Goal: Task Accomplishment & Management: Complete application form

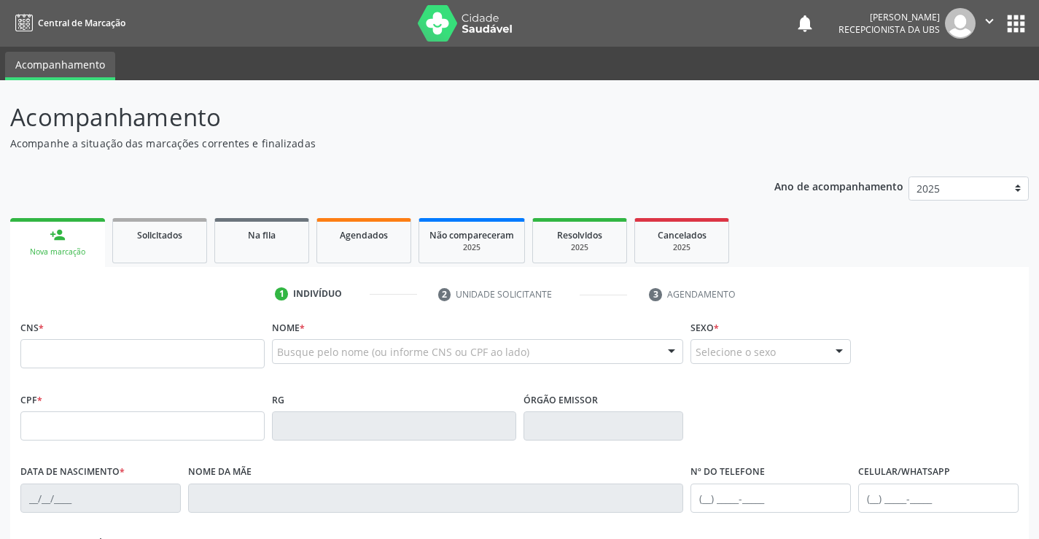
click at [104, 359] on input "text" at bounding box center [142, 353] width 244 height 29
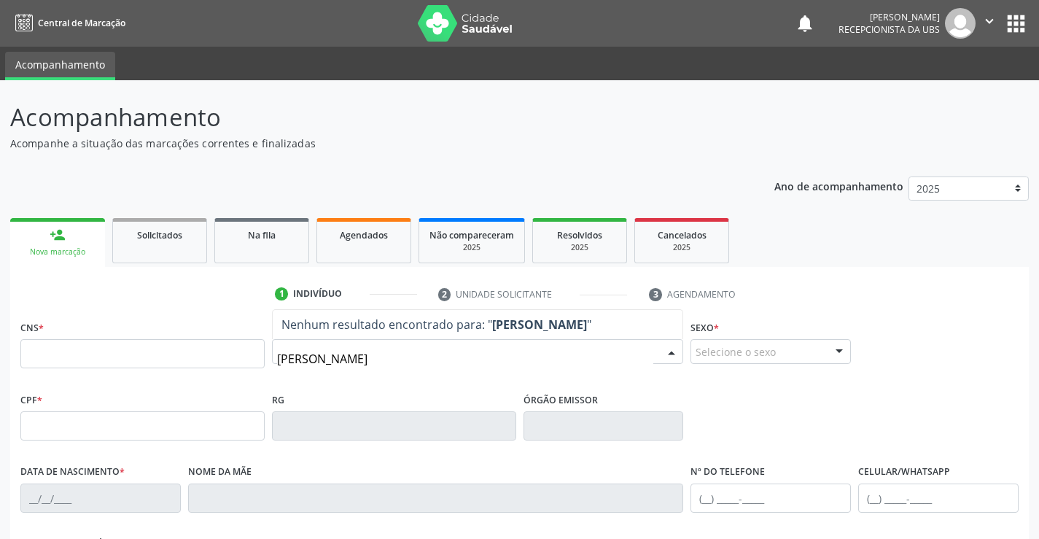
type input "[PERSON_NAME]"
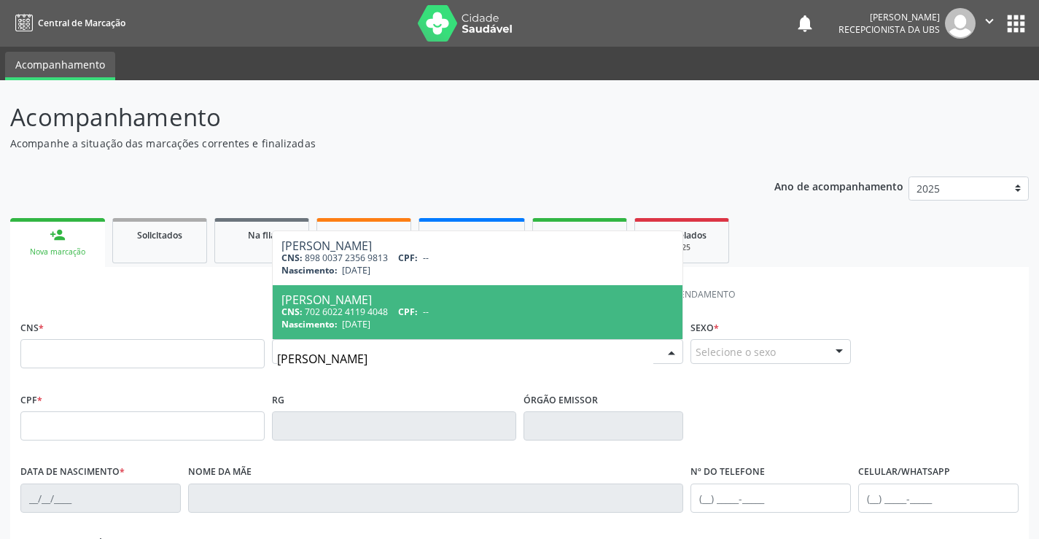
click at [418, 311] on span "CPF:" at bounding box center [408, 312] width 20 height 12
type input "702 6022 4119 4048"
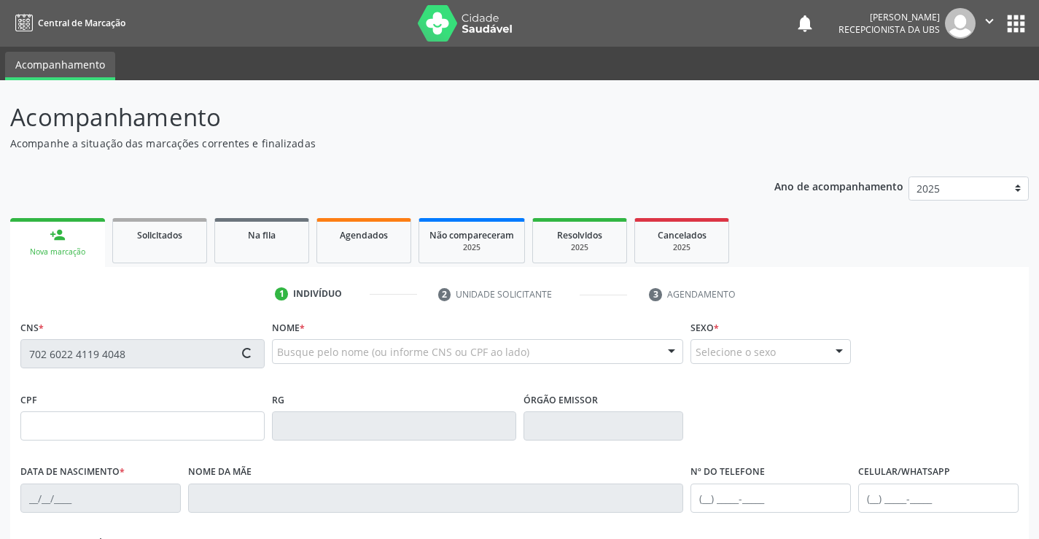
type input "[DATE]"
type input "[PERSON_NAME]"
type input "[PHONE_NUMBER]"
type input "1034"
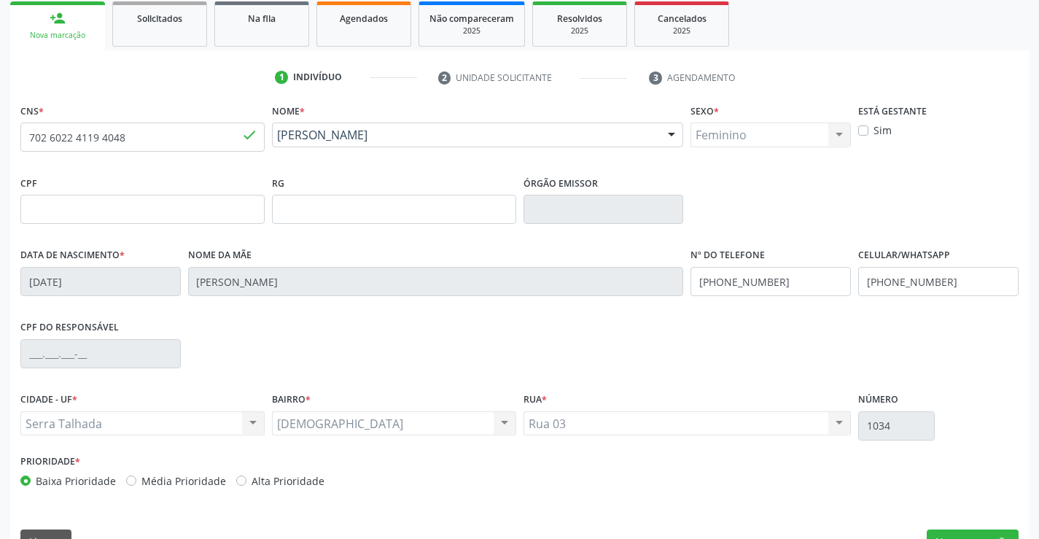
scroll to position [252, 0]
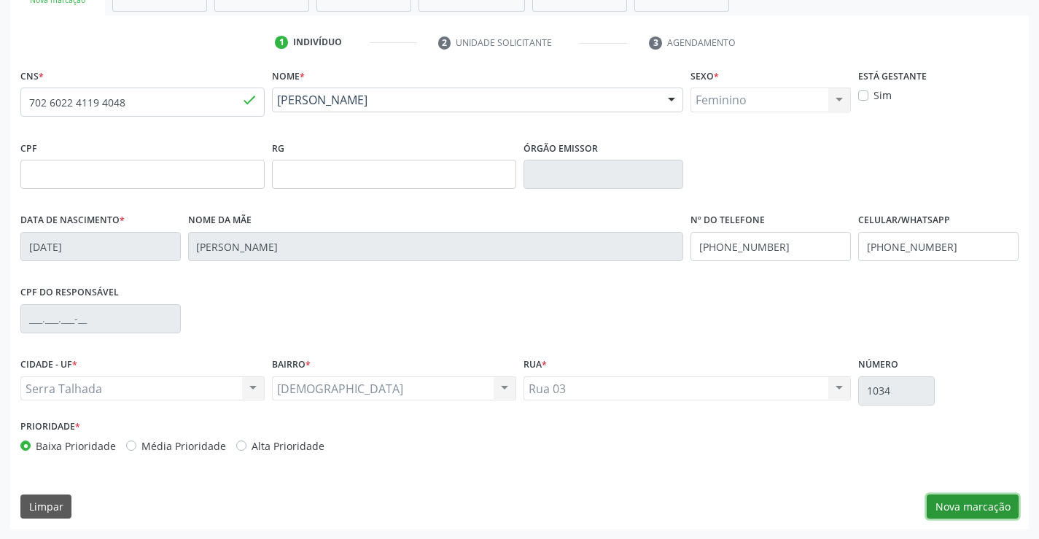
click at [980, 509] on button "Nova marcação" at bounding box center [973, 506] width 92 height 25
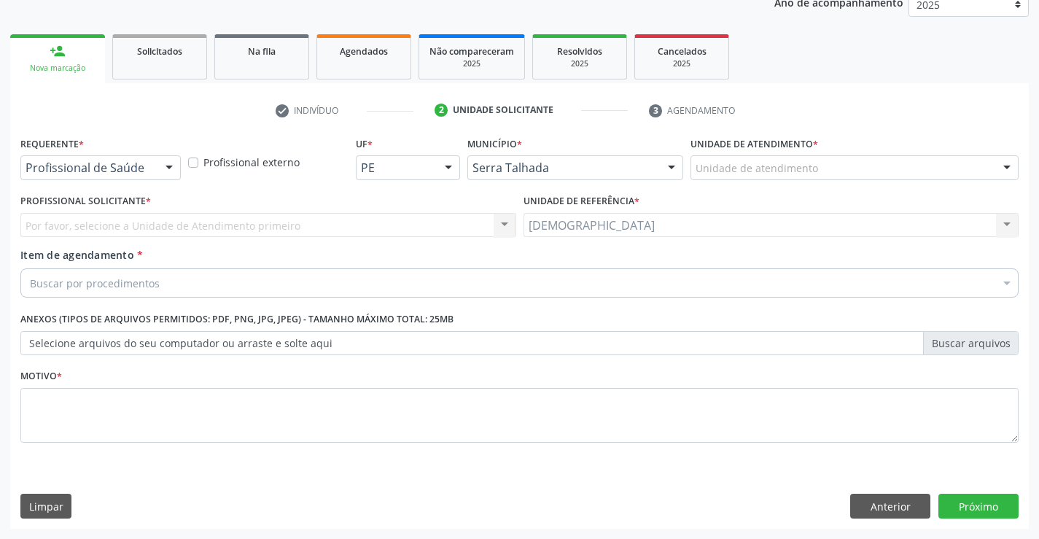
scroll to position [184, 0]
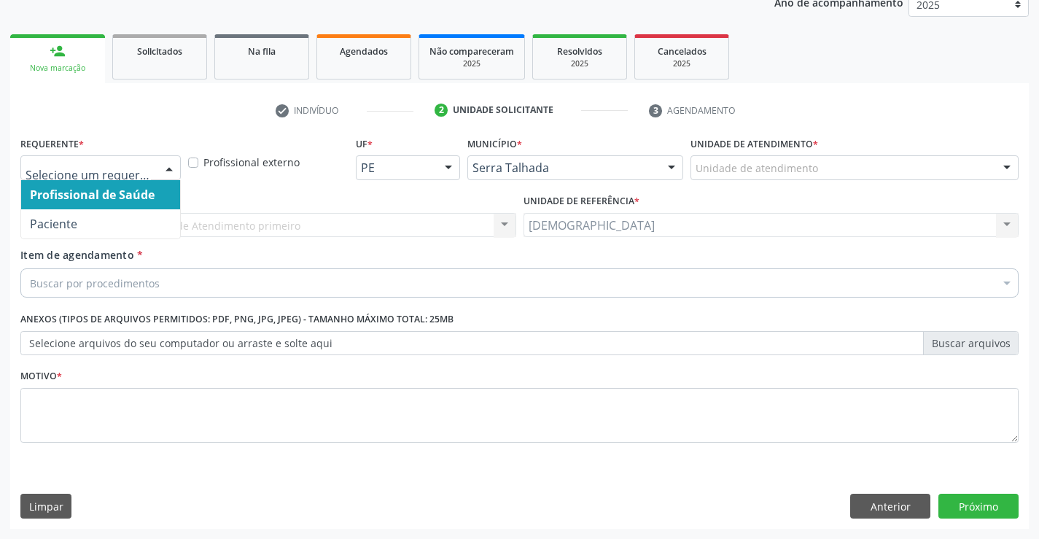
click at [167, 171] on div at bounding box center [169, 168] width 22 height 25
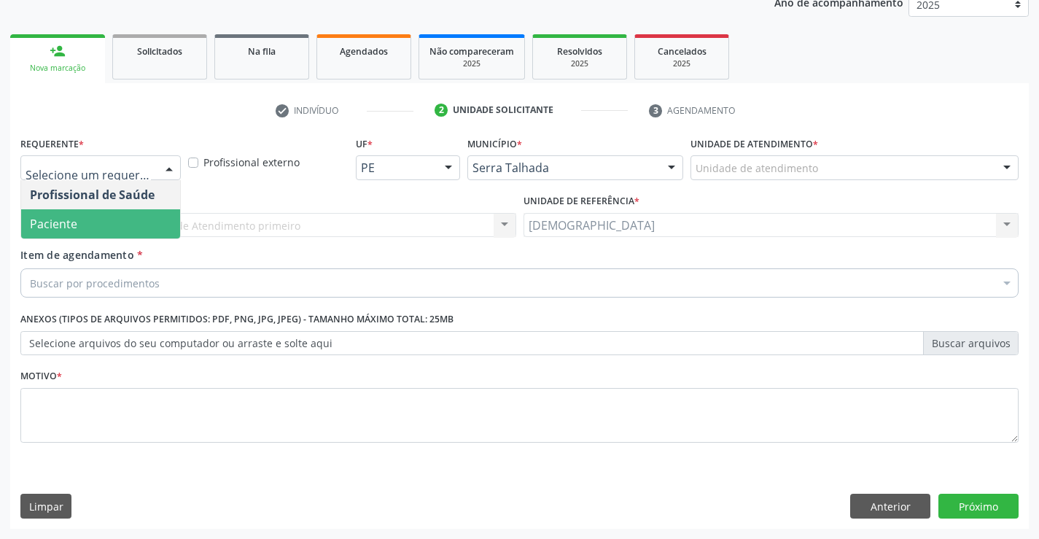
click at [74, 227] on span "Paciente" at bounding box center [53, 224] width 47 height 16
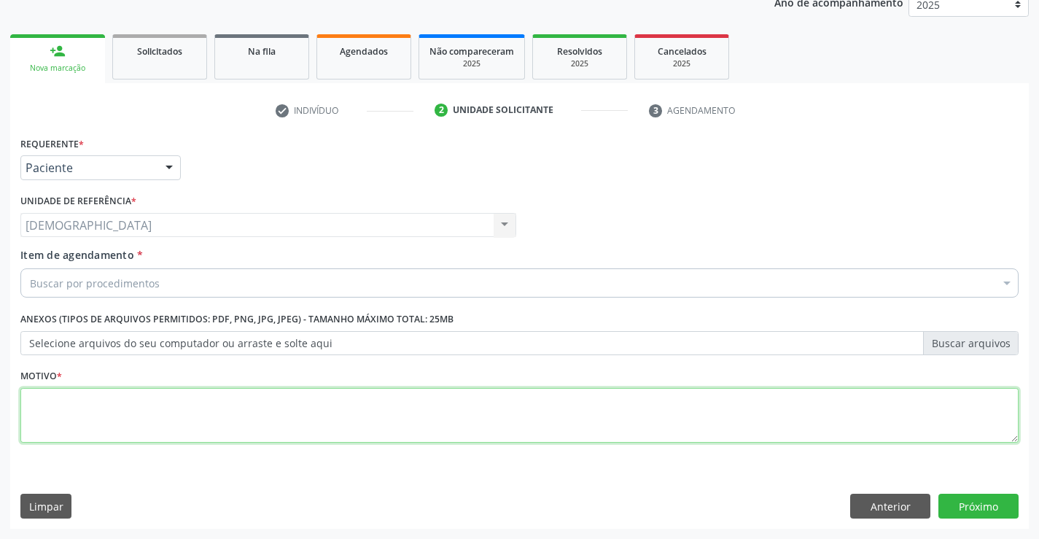
click at [109, 404] on textarea at bounding box center [519, 415] width 998 height 55
type textarea "."
click at [96, 123] on ul "check Indivíduo 2 Unidade solicitante 3 Agendamento" at bounding box center [519, 110] width 1019 height 24
click at [341, 67] on link "Agendados" at bounding box center [364, 56] width 95 height 45
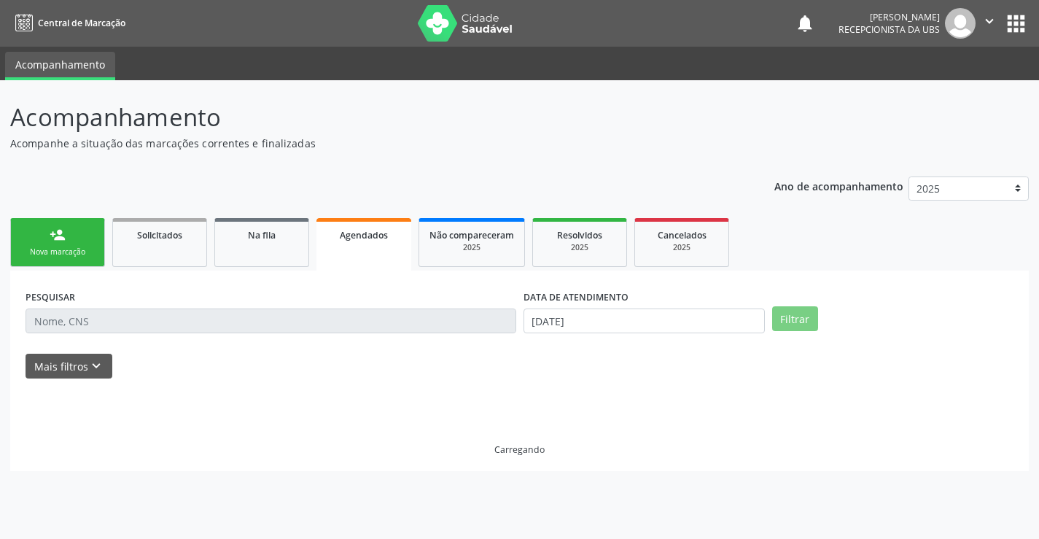
scroll to position [0, 0]
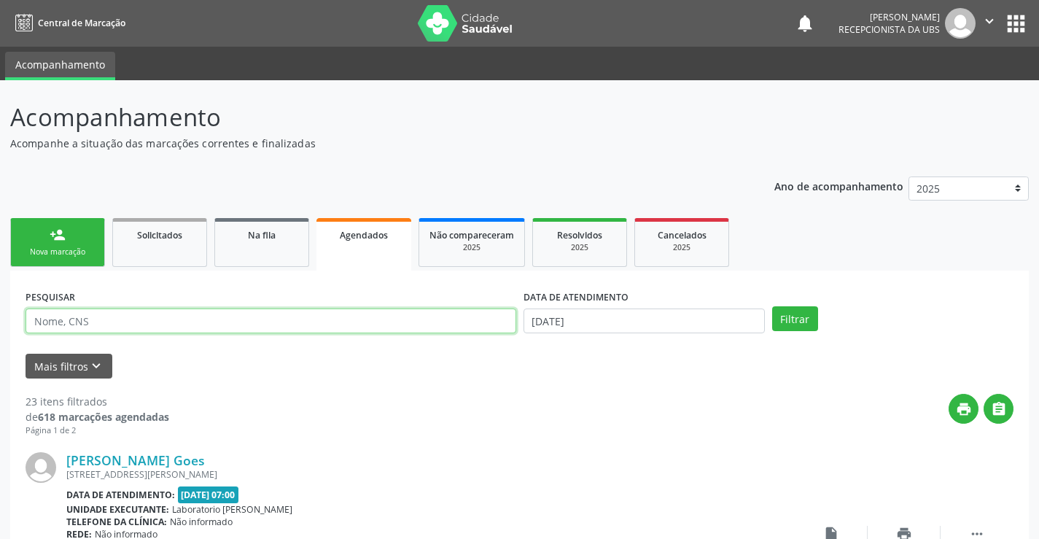
click at [193, 330] on input "text" at bounding box center [271, 320] width 491 height 25
type input "7026022411940048"
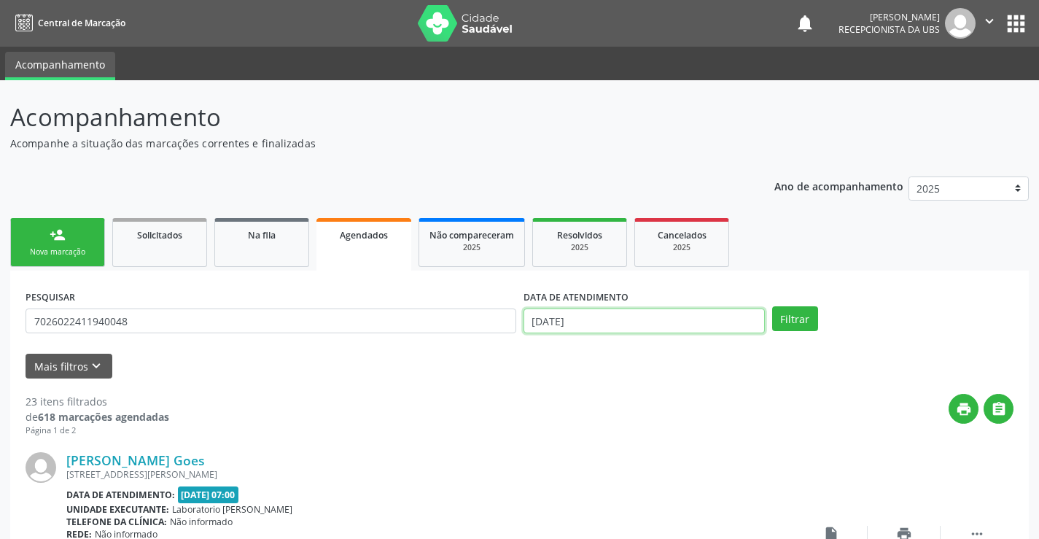
click at [599, 321] on input "[DATE]" at bounding box center [644, 320] width 241 height 25
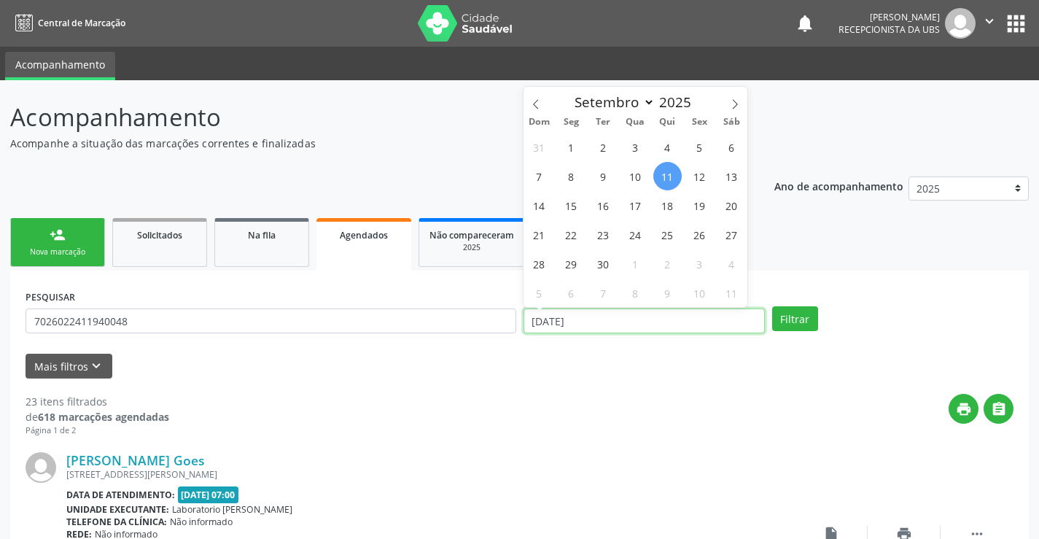
click at [599, 321] on input "[DATE]" at bounding box center [644, 320] width 241 height 25
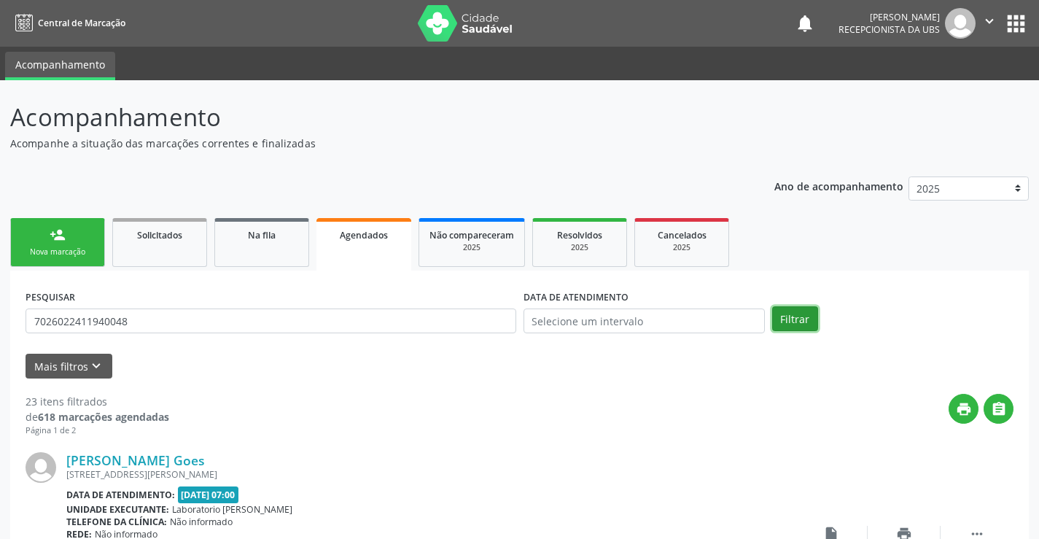
click at [803, 317] on button "Filtrar" at bounding box center [795, 318] width 46 height 25
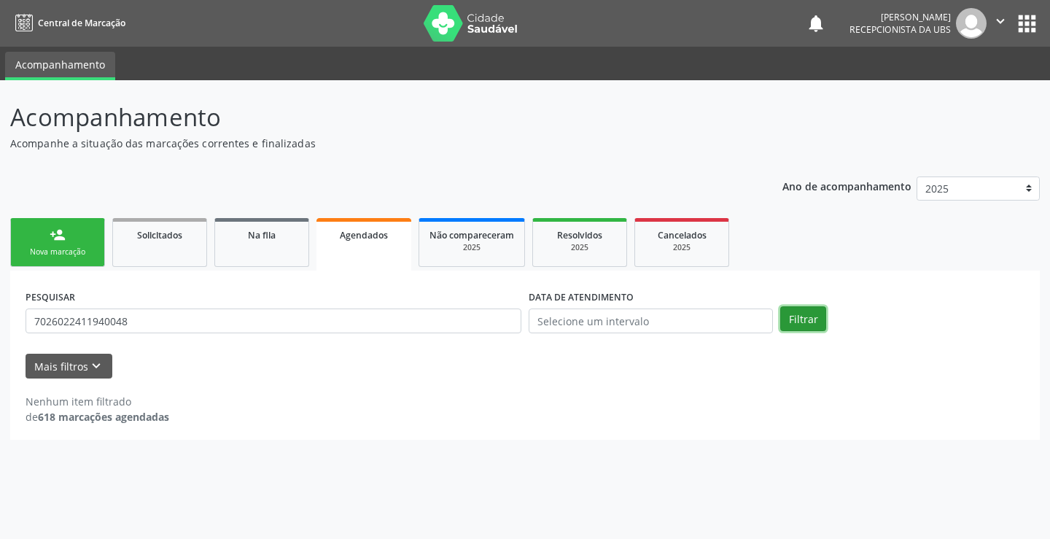
click at [793, 318] on button "Filtrar" at bounding box center [803, 318] width 46 height 25
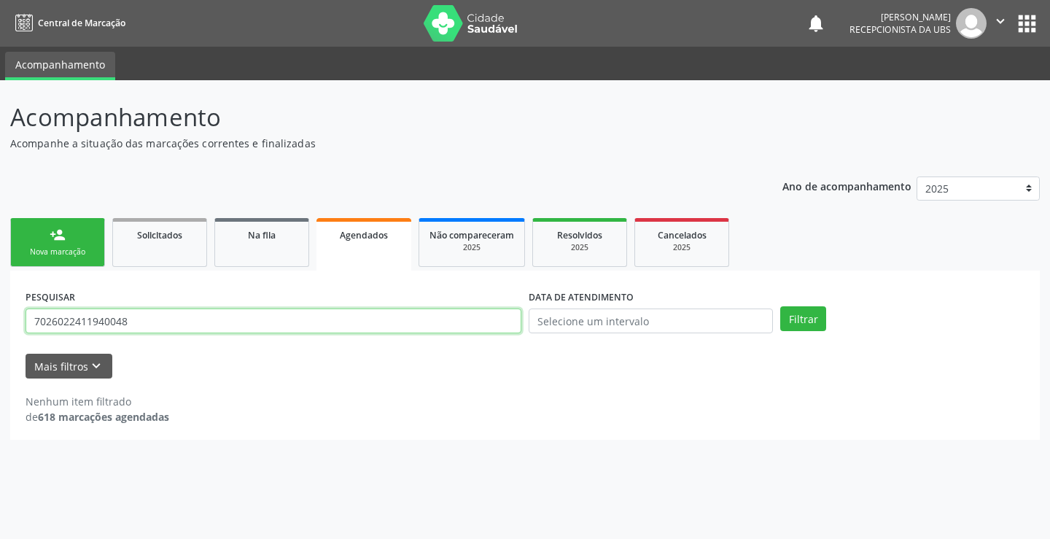
click at [181, 329] on input "7026022411940048" at bounding box center [274, 320] width 496 height 25
type input "7"
type input "[PERSON_NAME]"
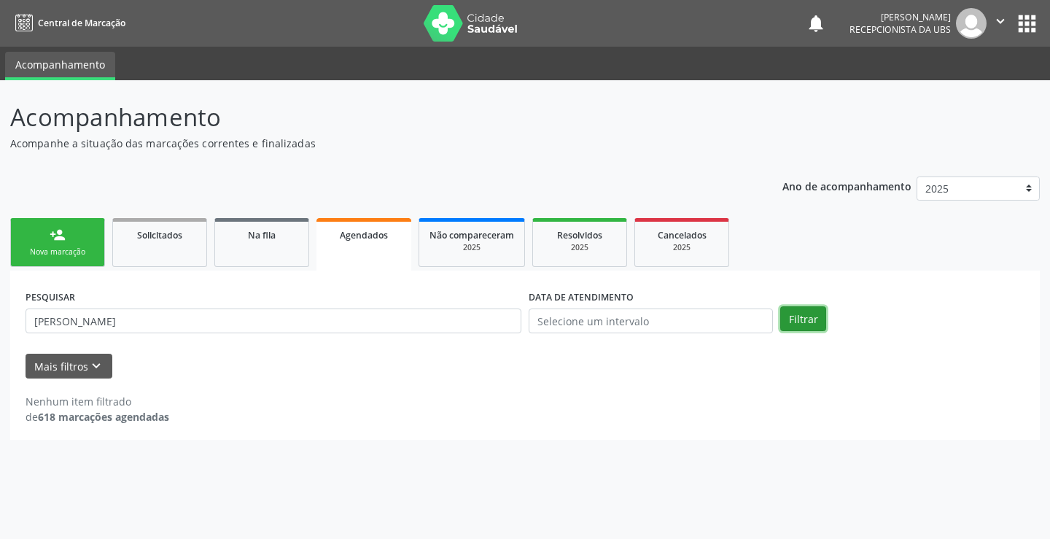
click at [804, 322] on button "Filtrar" at bounding box center [803, 318] width 46 height 25
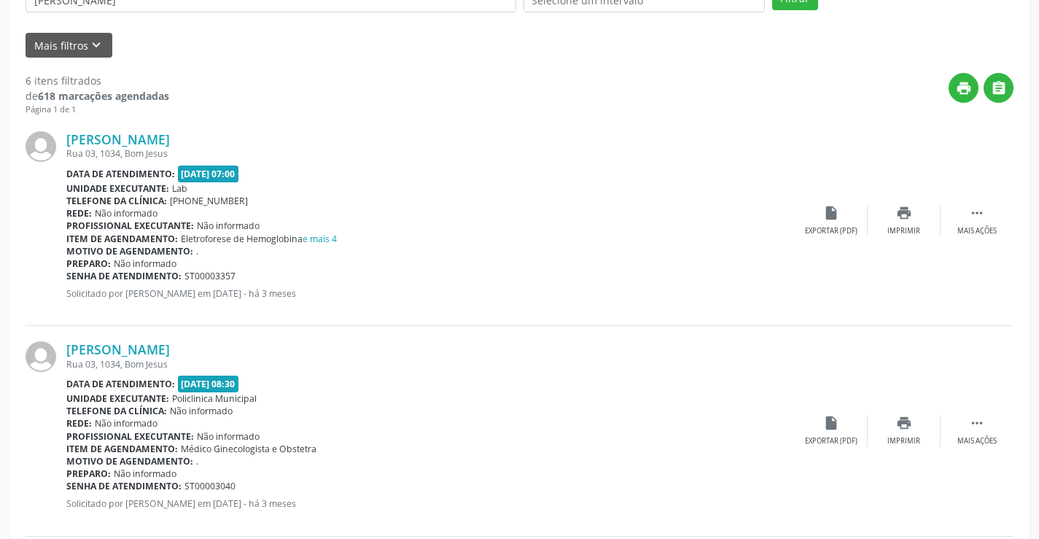
scroll to position [302, 0]
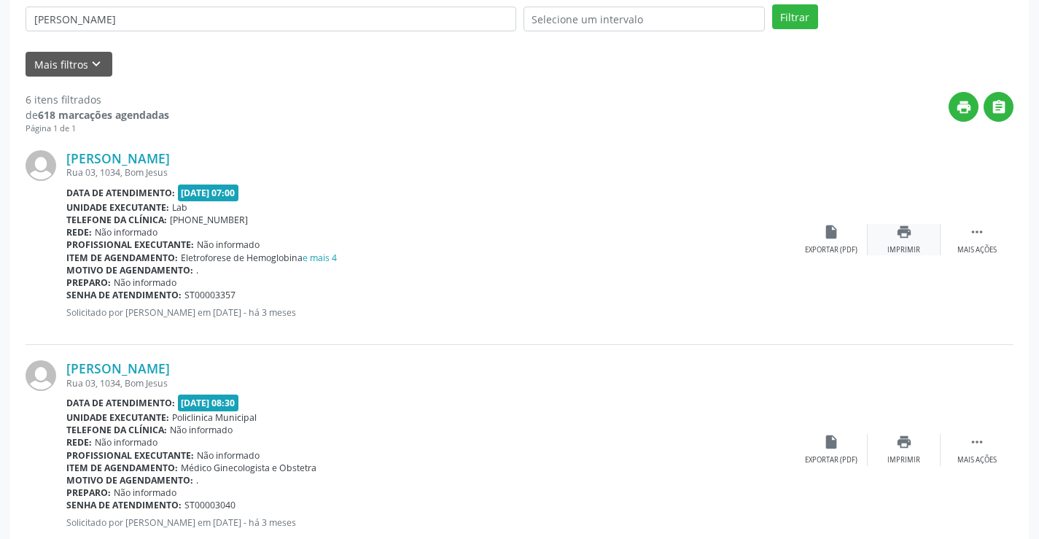
click at [908, 241] on div "print Imprimir" at bounding box center [904, 239] width 73 height 31
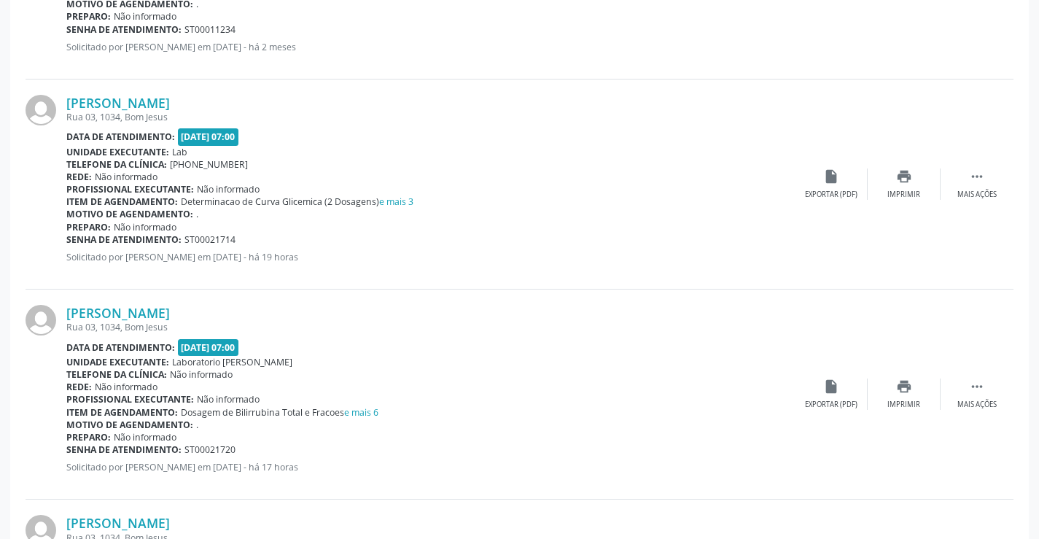
scroll to position [1071, 0]
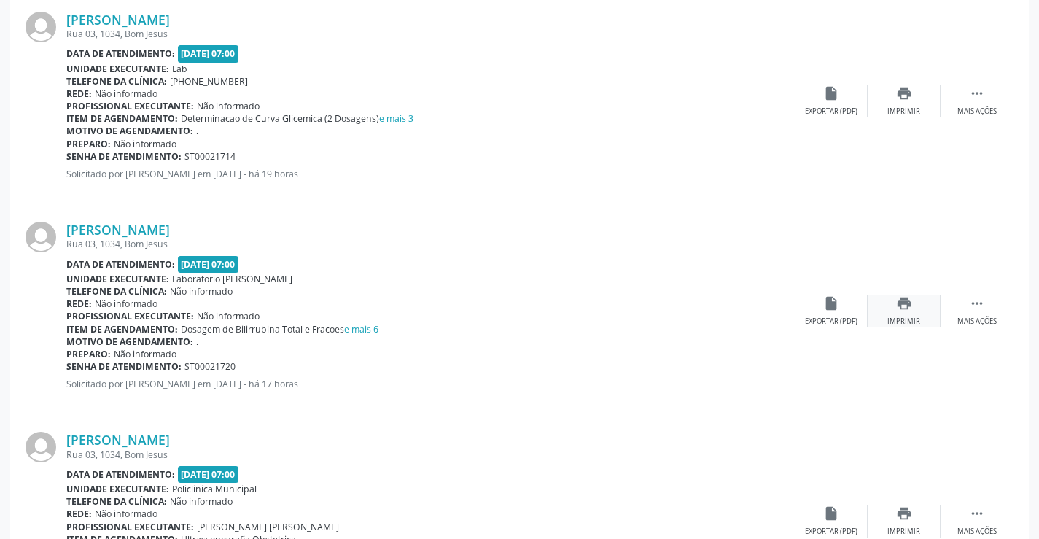
click at [910, 303] on icon "print" at bounding box center [904, 303] width 16 height 16
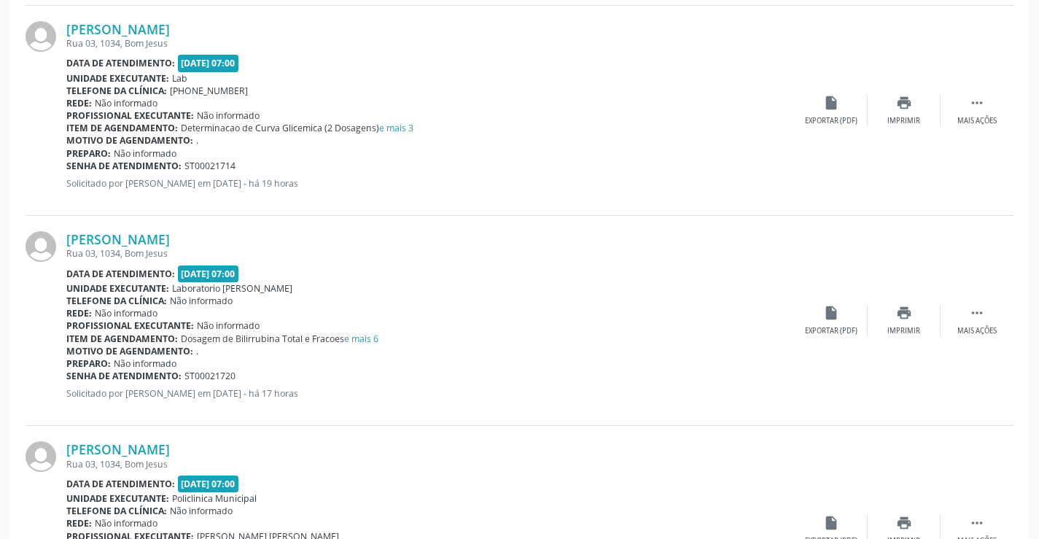
scroll to position [1049, 0]
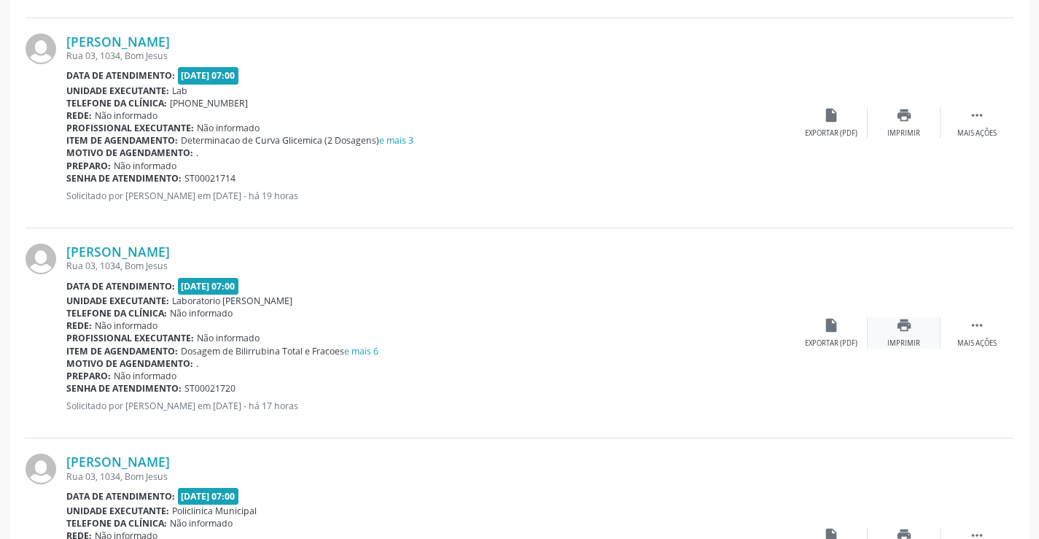
click at [906, 333] on icon "print" at bounding box center [904, 325] width 16 height 16
